Goal: Information Seeking & Learning: Learn about a topic

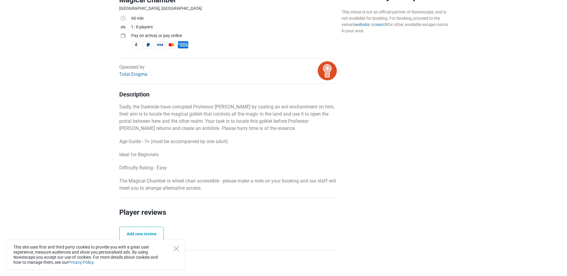
scroll to position [209, 0]
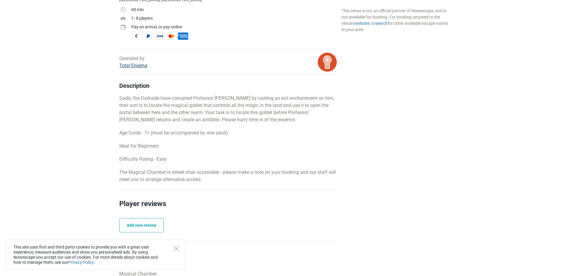
click at [123, 66] on link "Total Enigma" at bounding box center [133, 66] width 28 height 6
click at [177, 250] on icon "Close" at bounding box center [176, 248] width 5 height 5
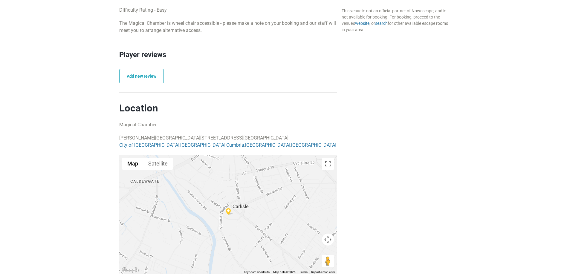
scroll to position [359, 0]
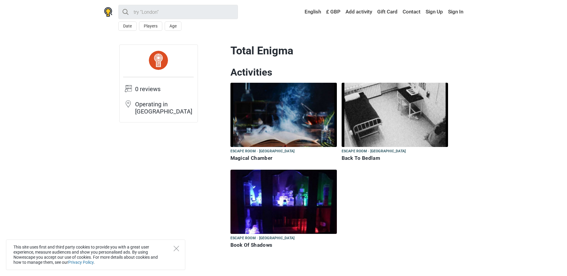
click at [143, 105] on td "Operating in Carlisle" at bounding box center [164, 109] width 59 height 19
click at [394, 135] on img at bounding box center [395, 115] width 106 height 64
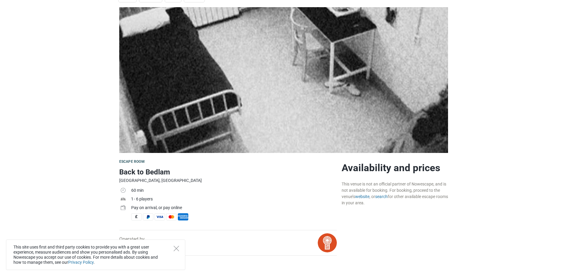
scroll to position [90, 0]
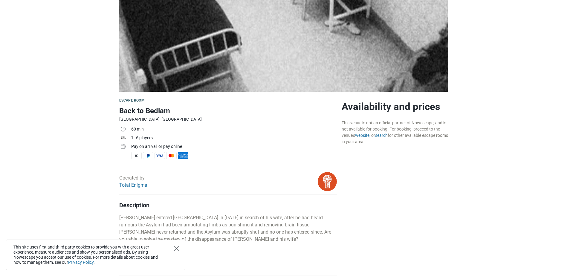
click at [177, 248] on icon "Close" at bounding box center [176, 248] width 5 height 5
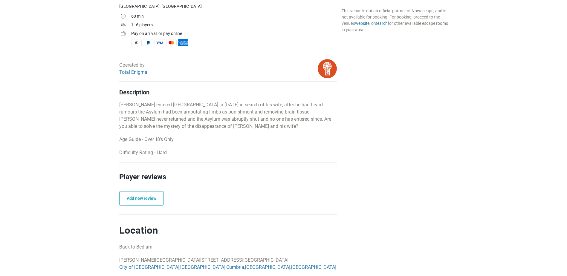
scroll to position [179, 0]
